Goal: Task Accomplishment & Management: Use online tool/utility

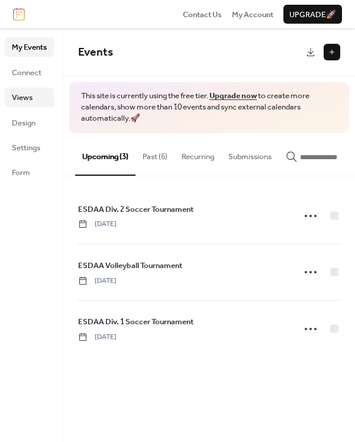
click at [31, 95] on span "Views" at bounding box center [22, 98] width 21 height 12
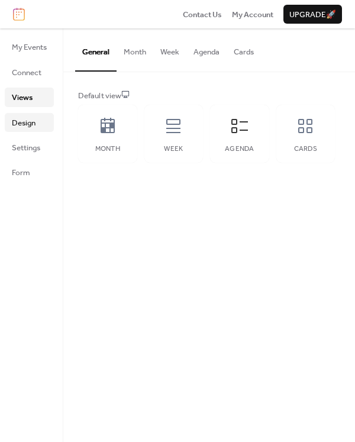
click at [19, 120] on span "Design" at bounding box center [24, 123] width 24 height 12
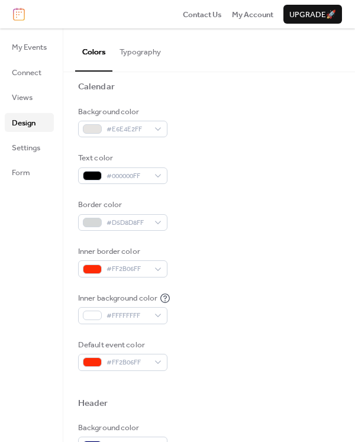
scroll to position [218, 0]
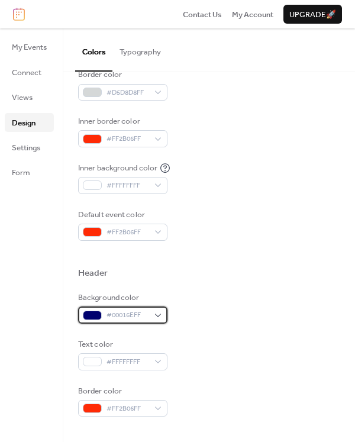
click at [125, 314] on span "#00016EFF" at bounding box center [127, 315] width 42 height 12
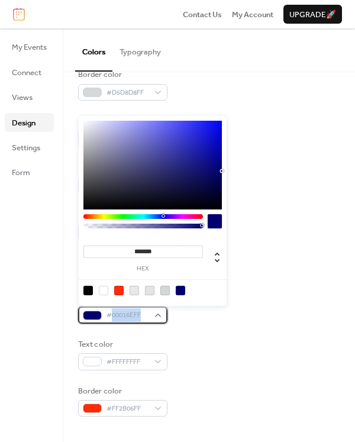
click at [125, 314] on span "#00016EFF" at bounding box center [127, 315] width 42 height 12
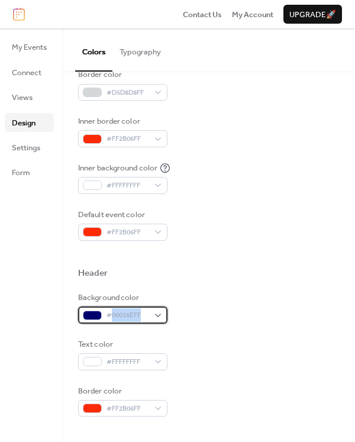
copy span "00016EFF"
